Goal: Book appointment/travel/reservation

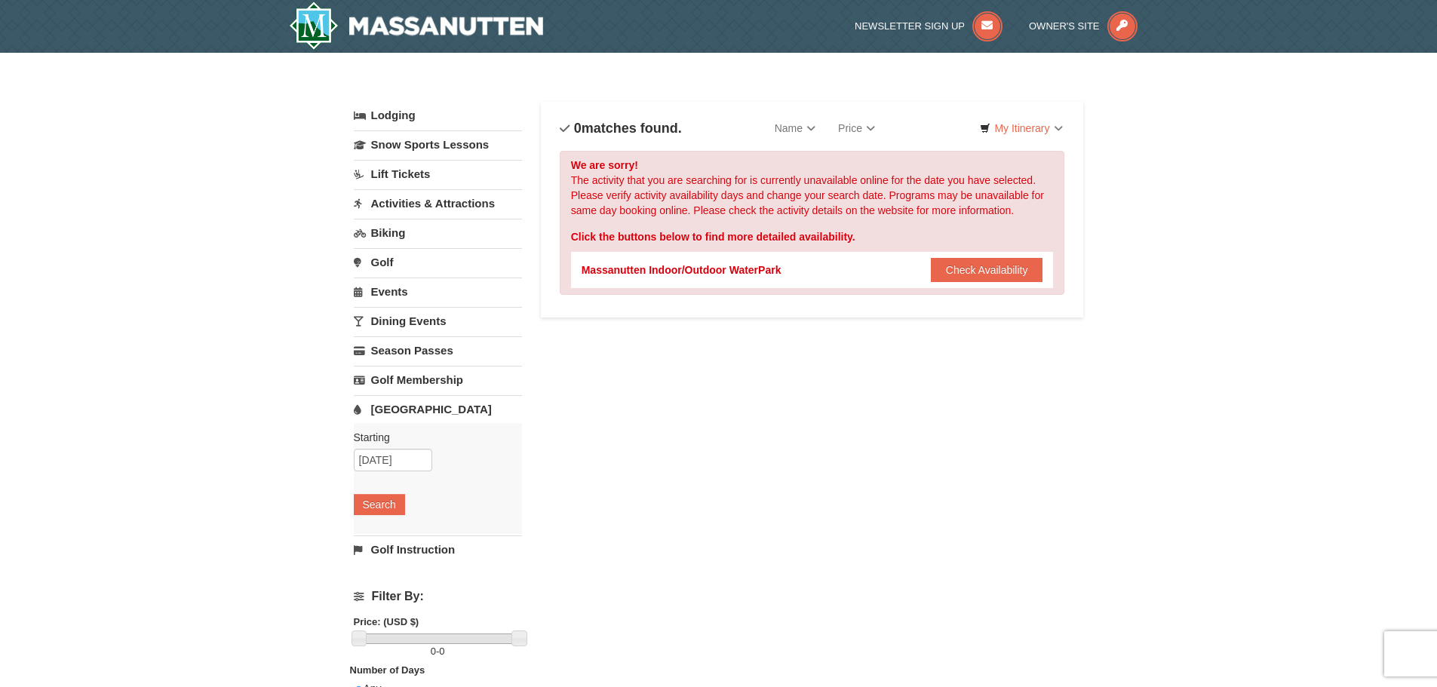
click at [381, 115] on link "Lodging" at bounding box center [438, 115] width 168 height 27
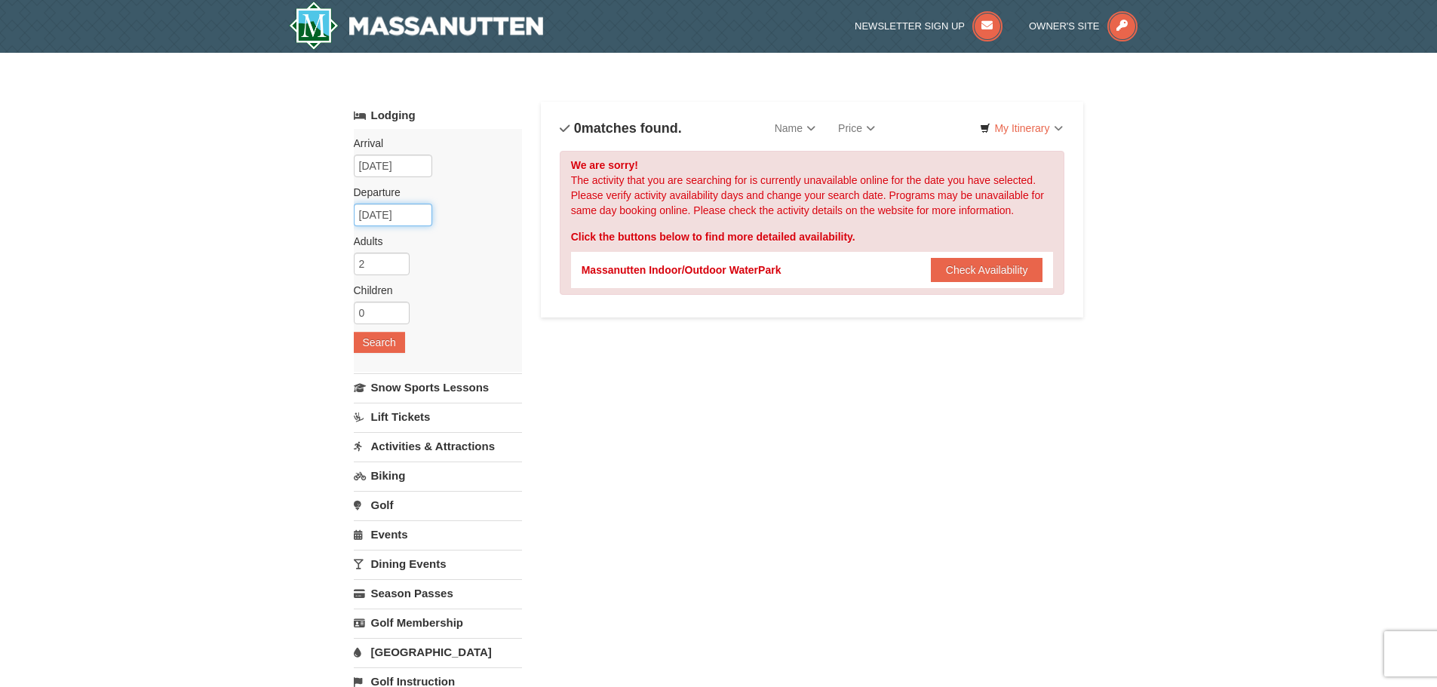
click at [401, 215] on input "03/16/2026" at bounding box center [393, 215] width 78 height 23
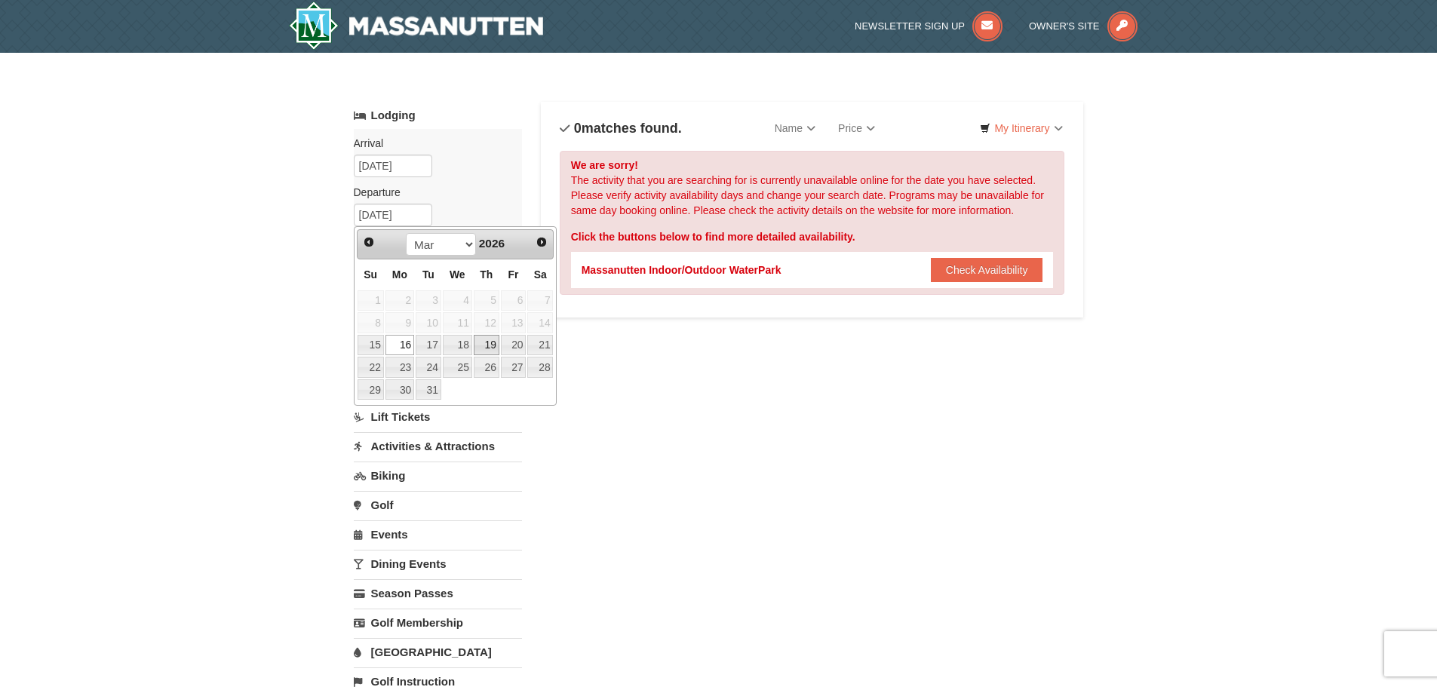
click at [487, 346] on link "19" at bounding box center [487, 345] width 26 height 21
type input "[DATE]"
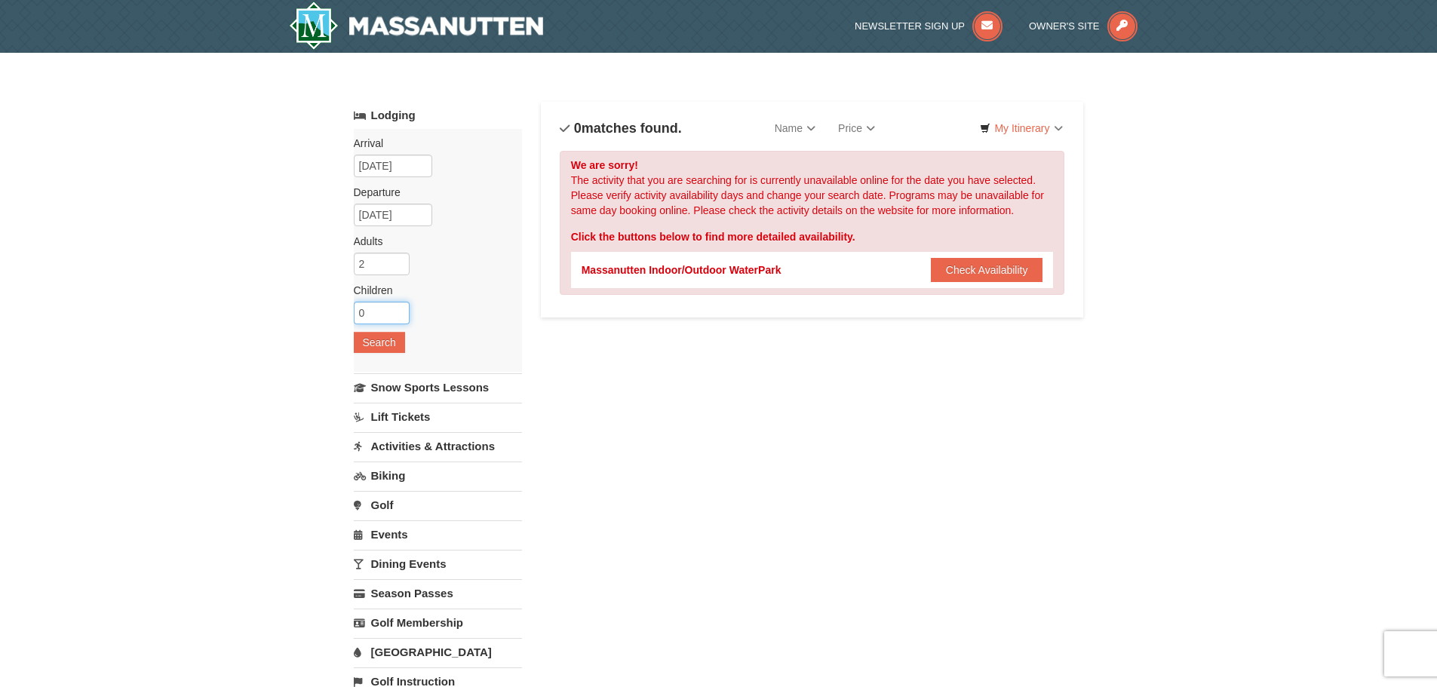
click at [388, 308] on input "0" at bounding box center [382, 313] width 56 height 23
click at [399, 311] on input "1" at bounding box center [382, 313] width 56 height 23
type input "2"
click at [399, 311] on input "2" at bounding box center [382, 313] width 56 height 23
click at [386, 344] on button "Search" at bounding box center [379, 342] width 51 height 21
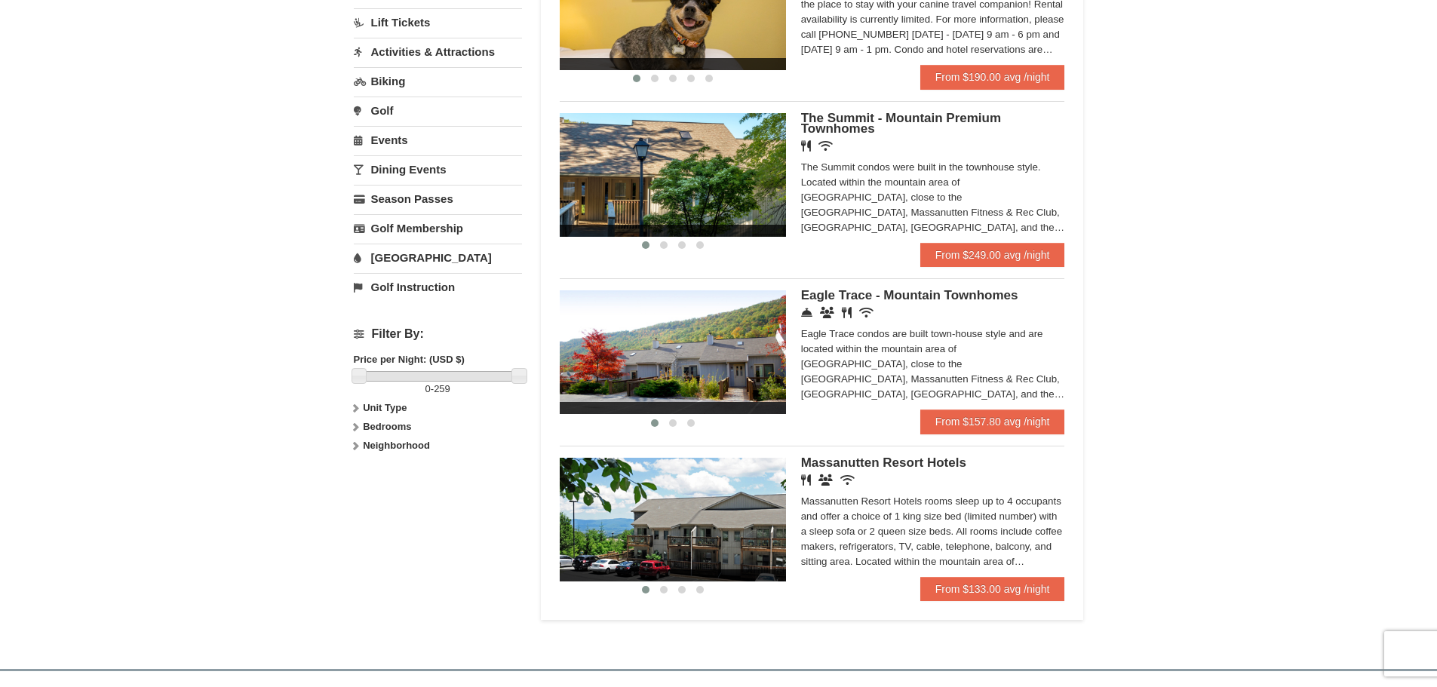
scroll to position [453, 0]
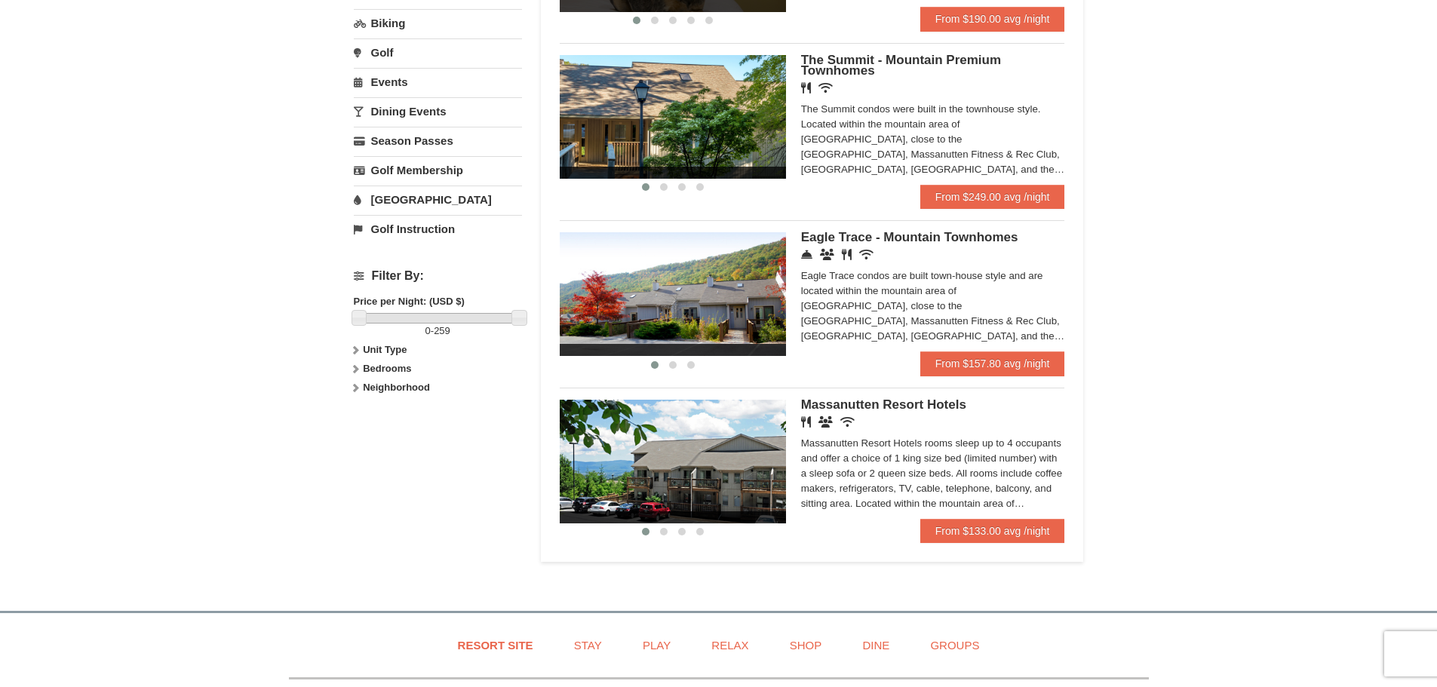
click at [693, 453] on img at bounding box center [673, 462] width 226 height 124
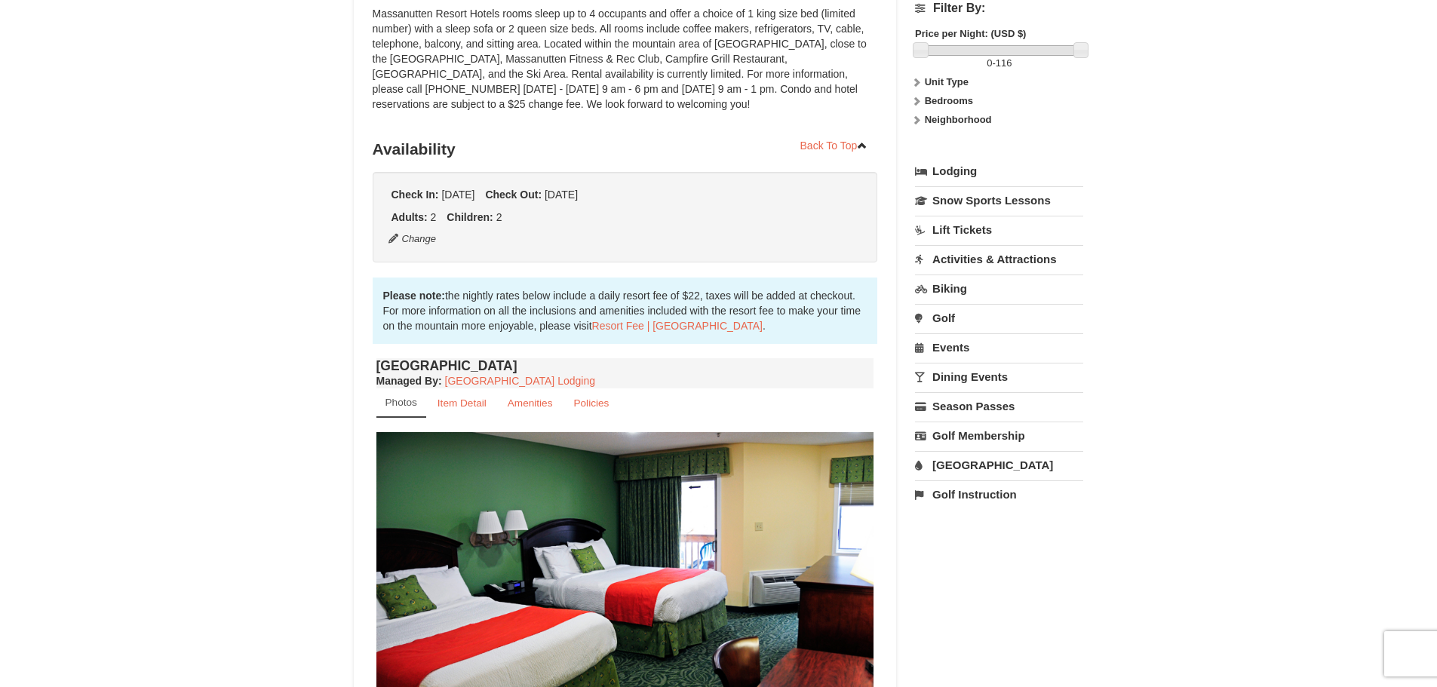
scroll to position [302, 0]
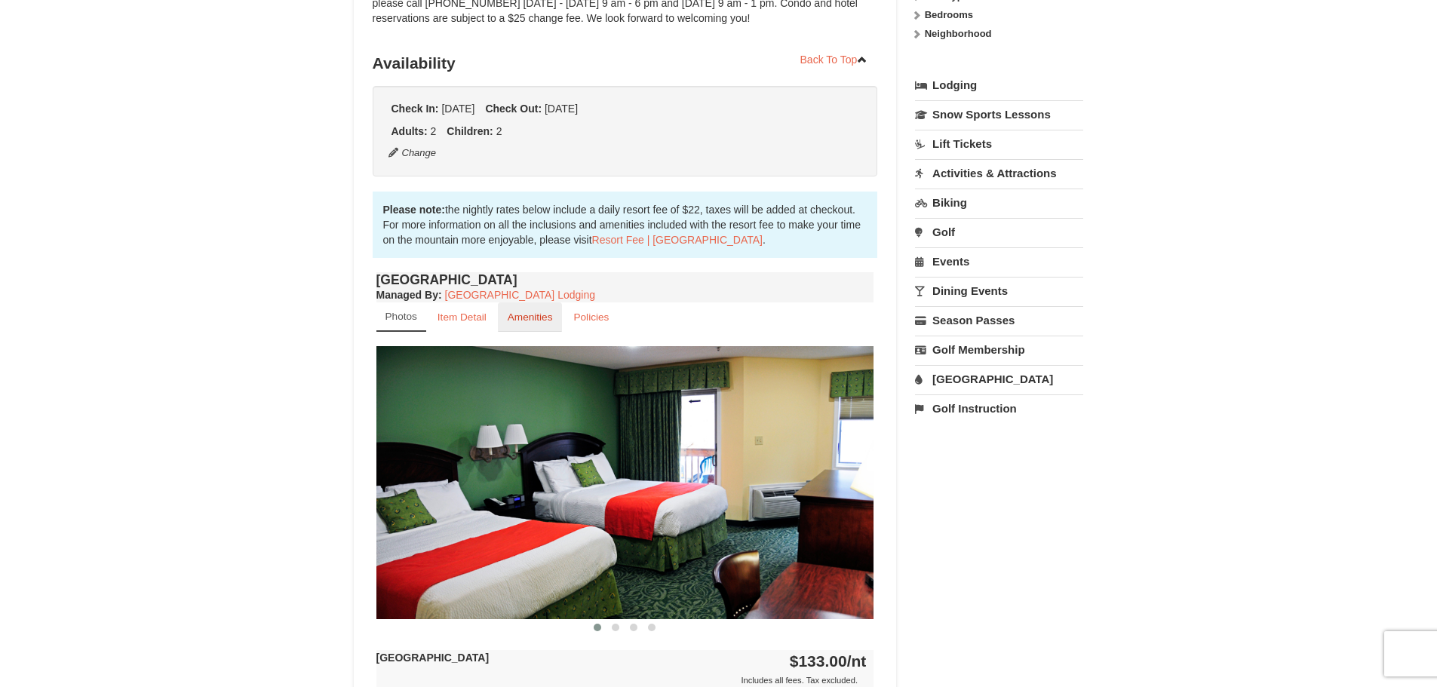
click at [541, 312] on small "Amenities" at bounding box center [530, 317] width 45 height 11
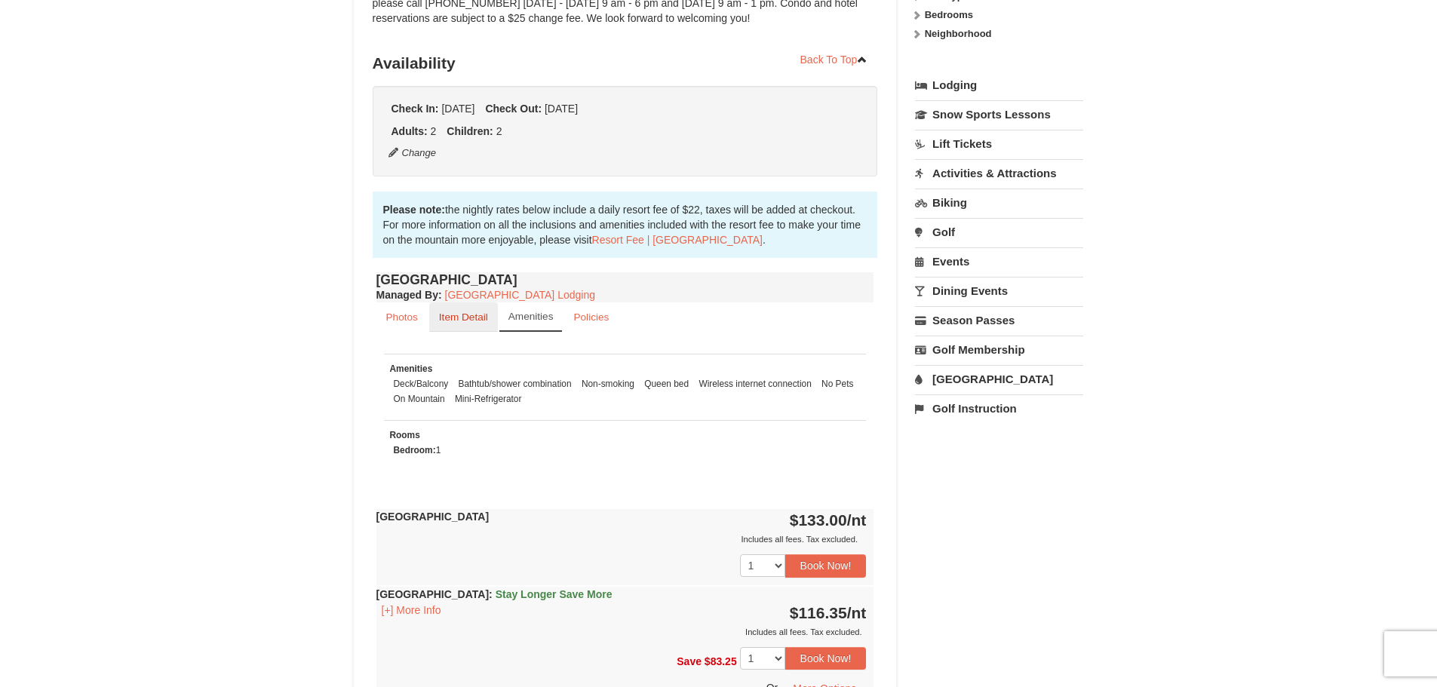
click at [447, 315] on small "Item Detail" at bounding box center [463, 317] width 49 height 11
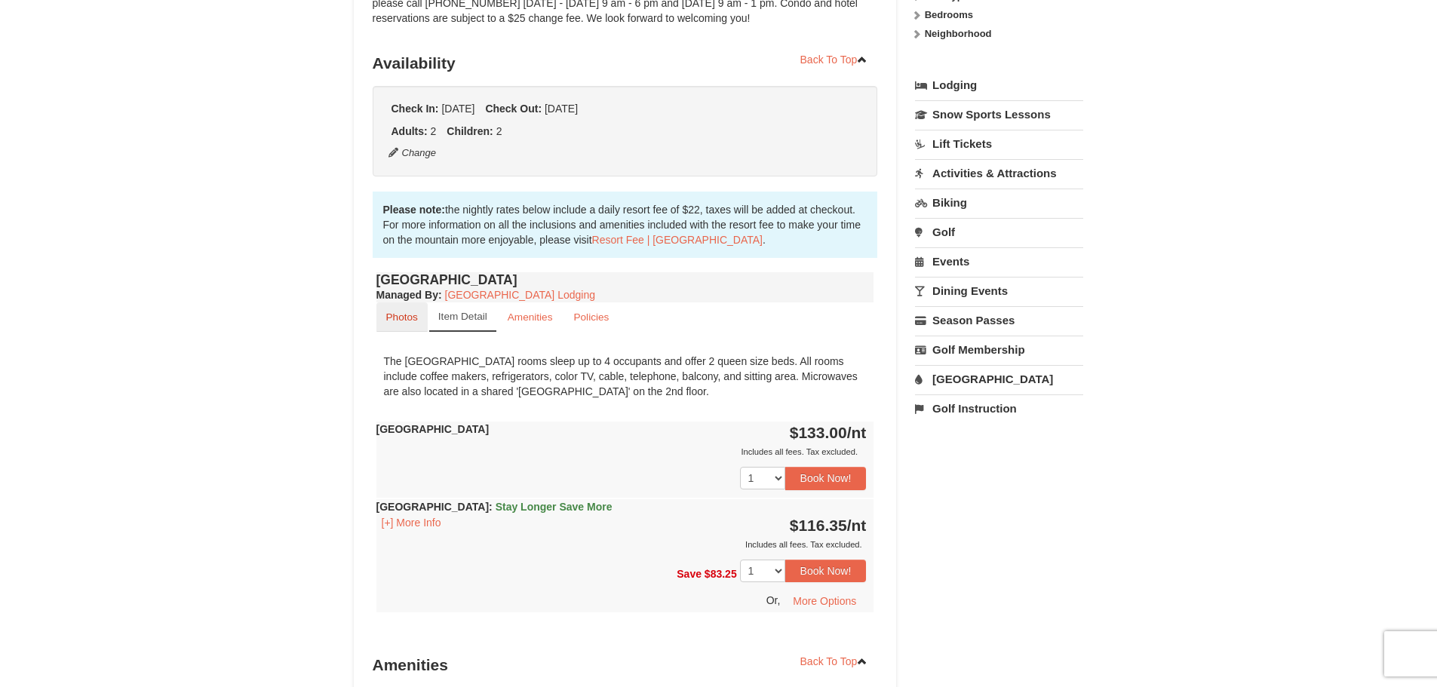
click at [404, 316] on small "Photos" at bounding box center [402, 317] width 32 height 11
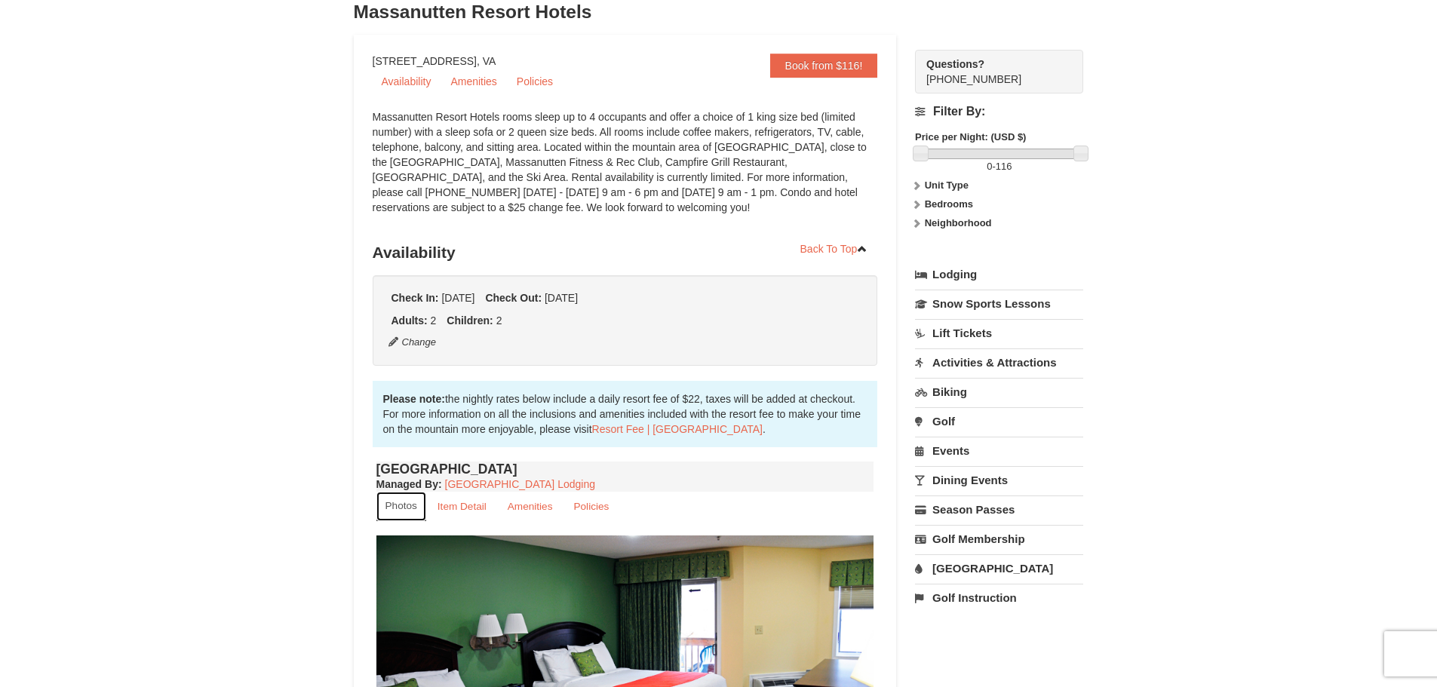
scroll to position [151, 0]
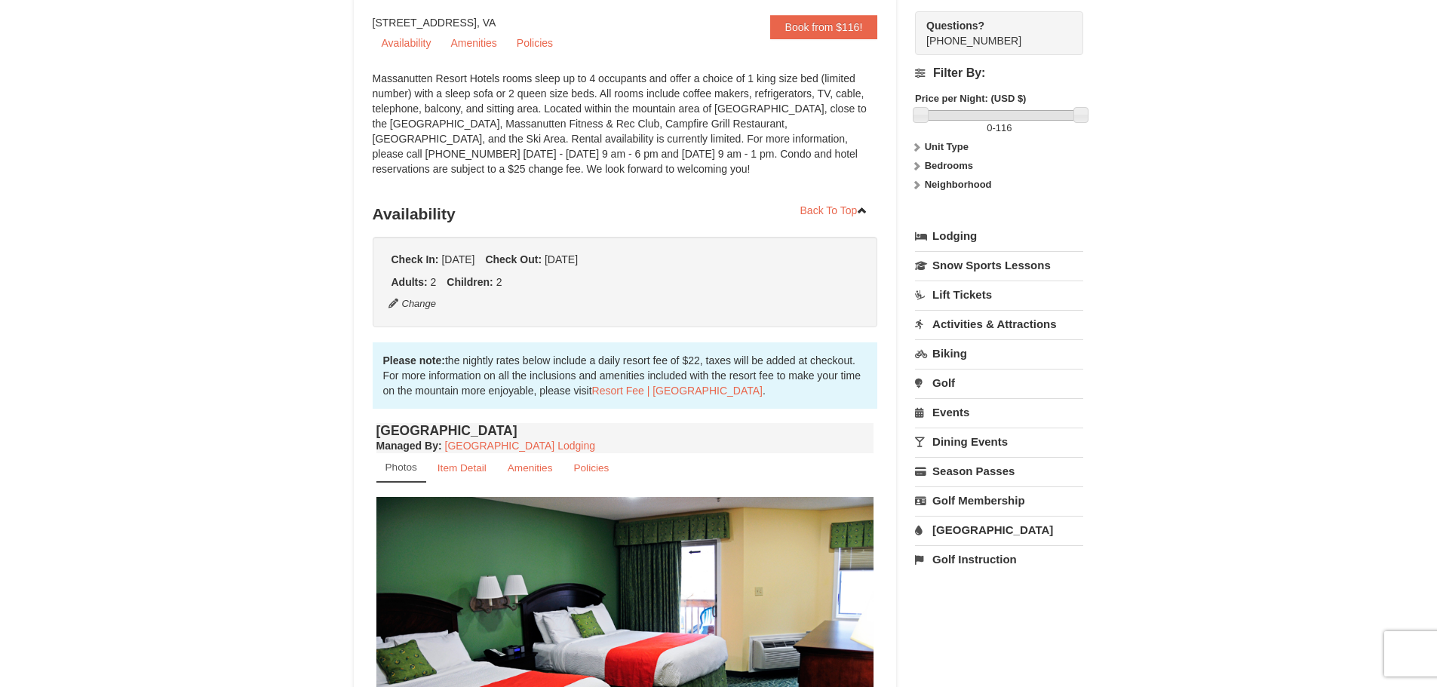
click at [957, 527] on link "[GEOGRAPHIC_DATA]" at bounding box center [999, 530] width 168 height 28
click at [937, 623] on button "Search" at bounding box center [940, 625] width 51 height 21
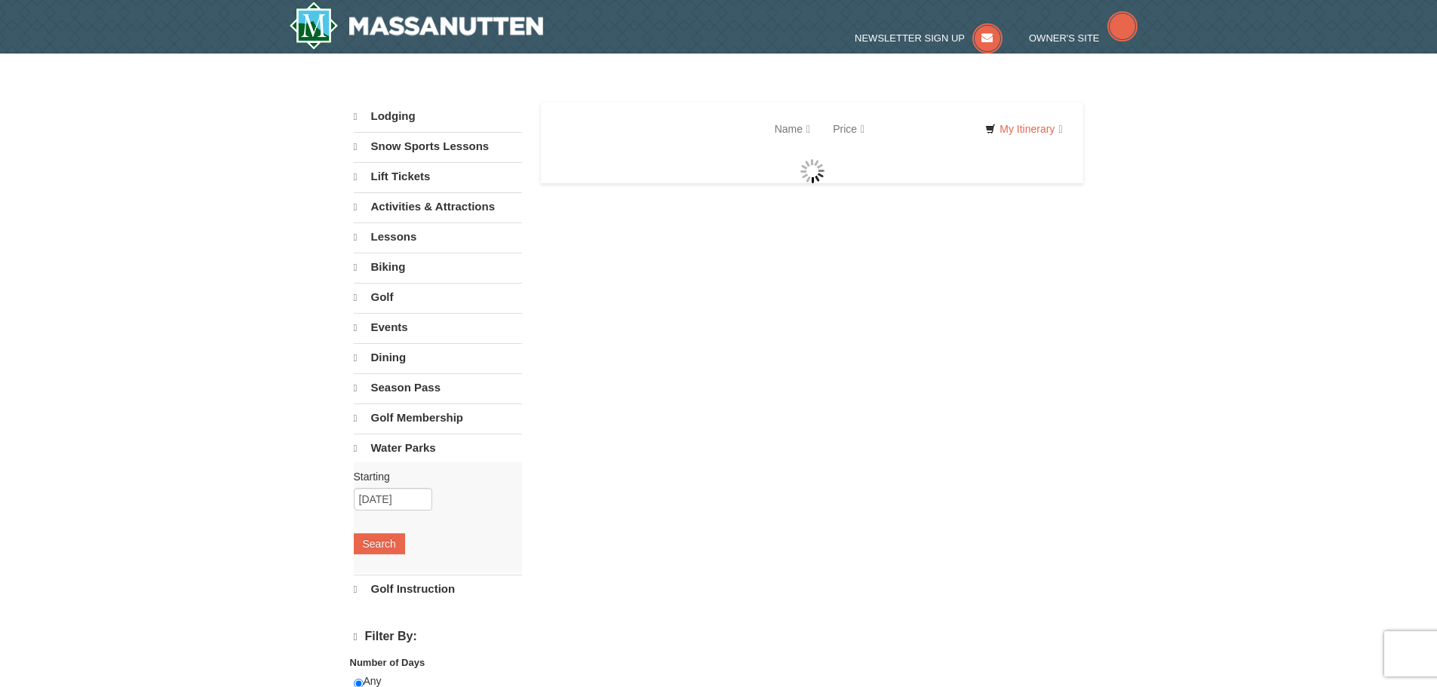
select select "10"
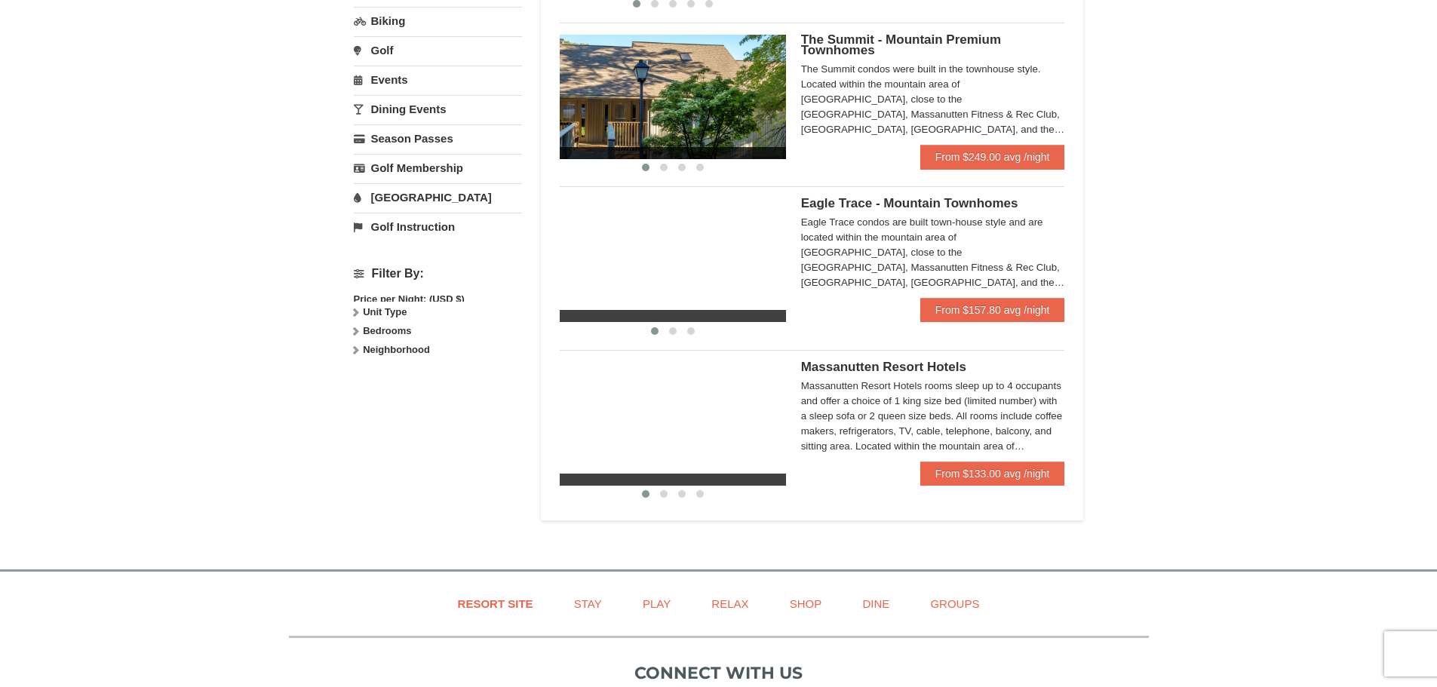
scroll to position [455, 0]
